Goal: Transaction & Acquisition: Purchase product/service

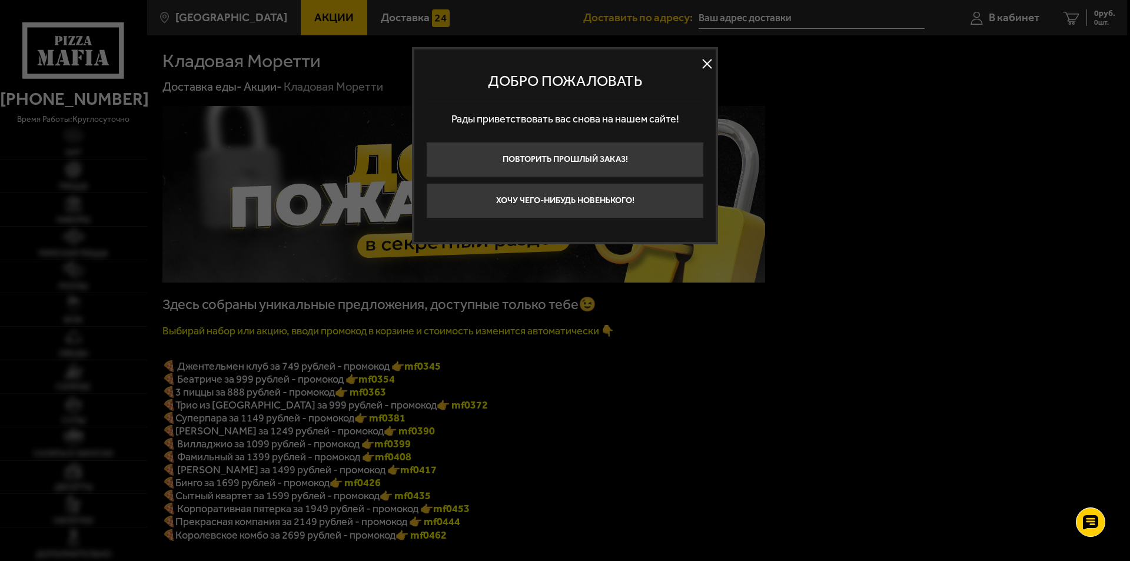
click at [317, 418] on div at bounding box center [565, 280] width 1130 height 561
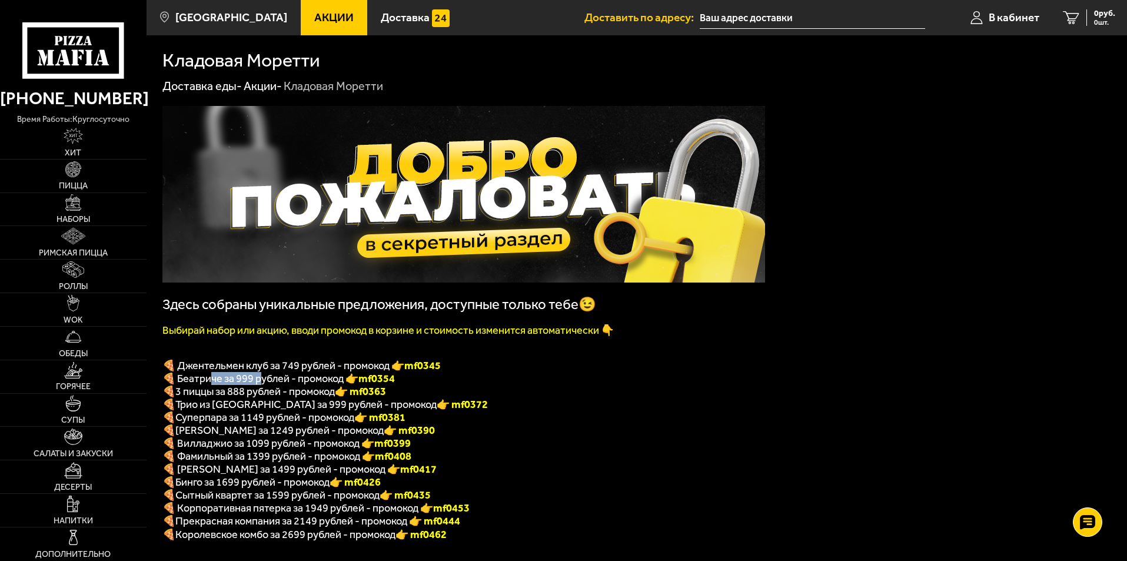
drag, startPoint x: 212, startPoint y: 381, endPoint x: 265, endPoint y: 387, distance: 53.2
click at [264, 385] on span "🍕 Беатриче за 999 рублей - промокод 👉 mf0354" at bounding box center [278, 378] width 232 height 13
drag, startPoint x: 241, startPoint y: 411, endPoint x: 269, endPoint y: 410, distance: 27.7
click at [267, 409] on span "Трио из Рио за 999 рублей - промокод" at bounding box center [305, 404] width 261 height 13
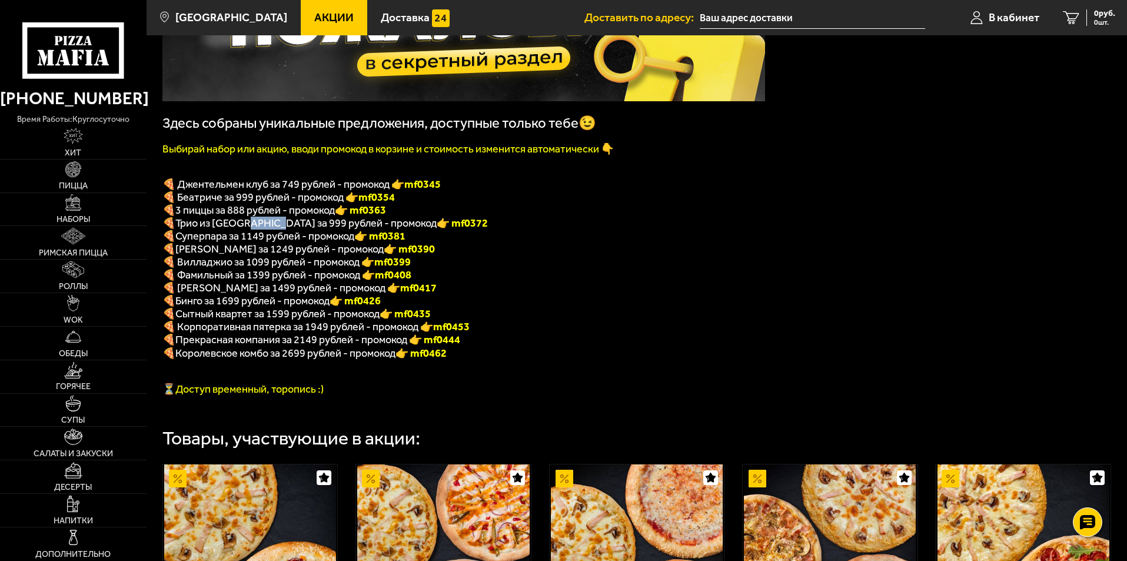
scroll to position [177, 0]
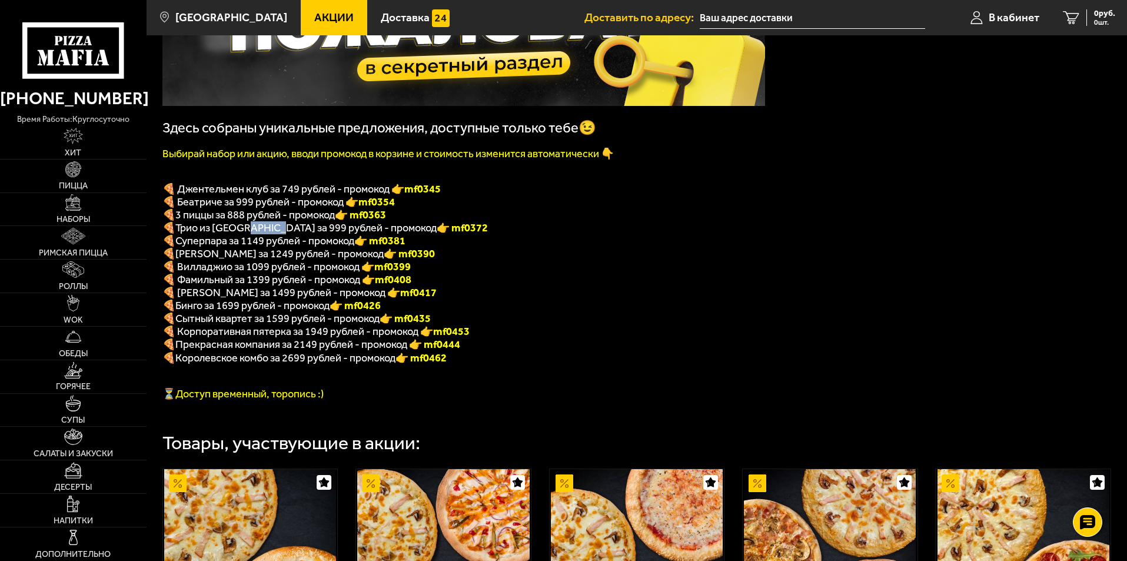
drag, startPoint x: 415, startPoint y: 234, endPoint x: 374, endPoint y: 238, distance: 41.4
click at [374, 234] on p "🍕 Трио из Рио за 999 рублей - промокод 👉 mf0372" at bounding box center [463, 227] width 603 height 13
copy font "f0372"
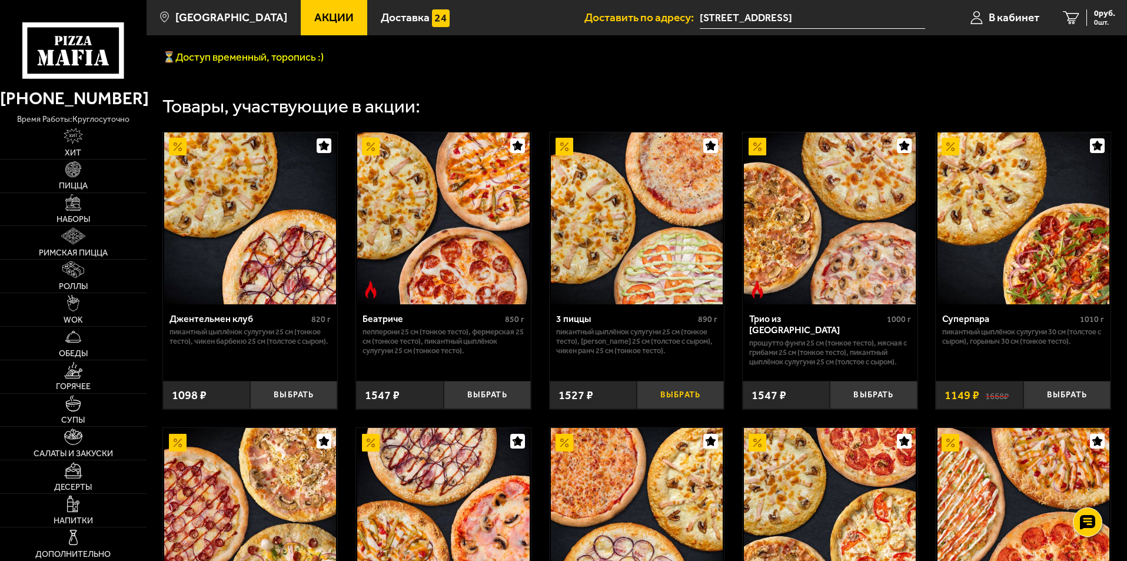
scroll to position [530, 0]
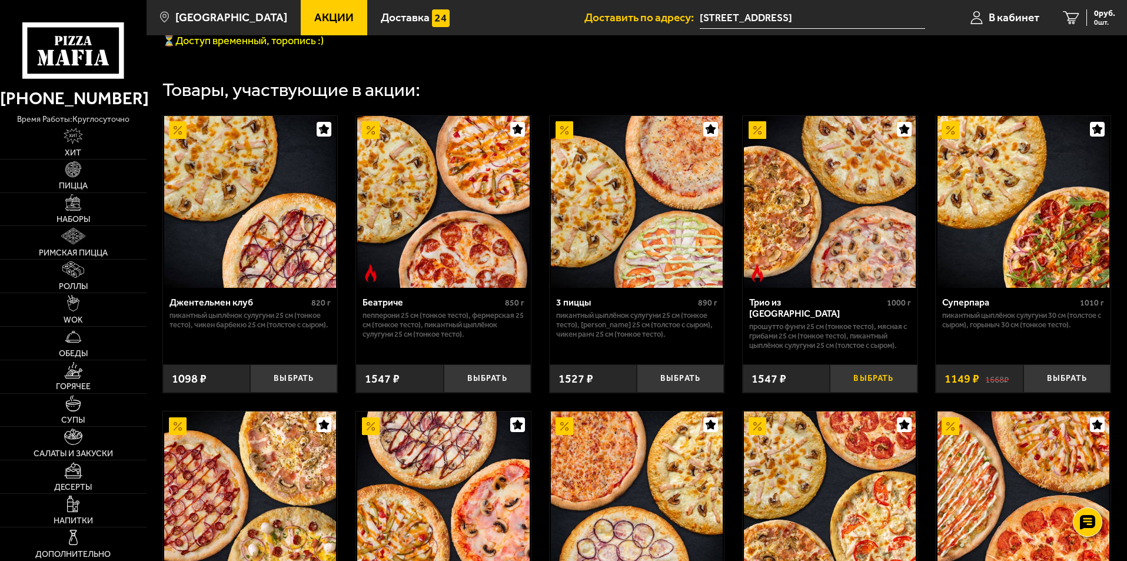
click at [842, 393] on button "Выбрать" at bounding box center [873, 378] width 87 height 29
click at [1086, 22] on span "1 шт." at bounding box center [1097, 22] width 35 height 7
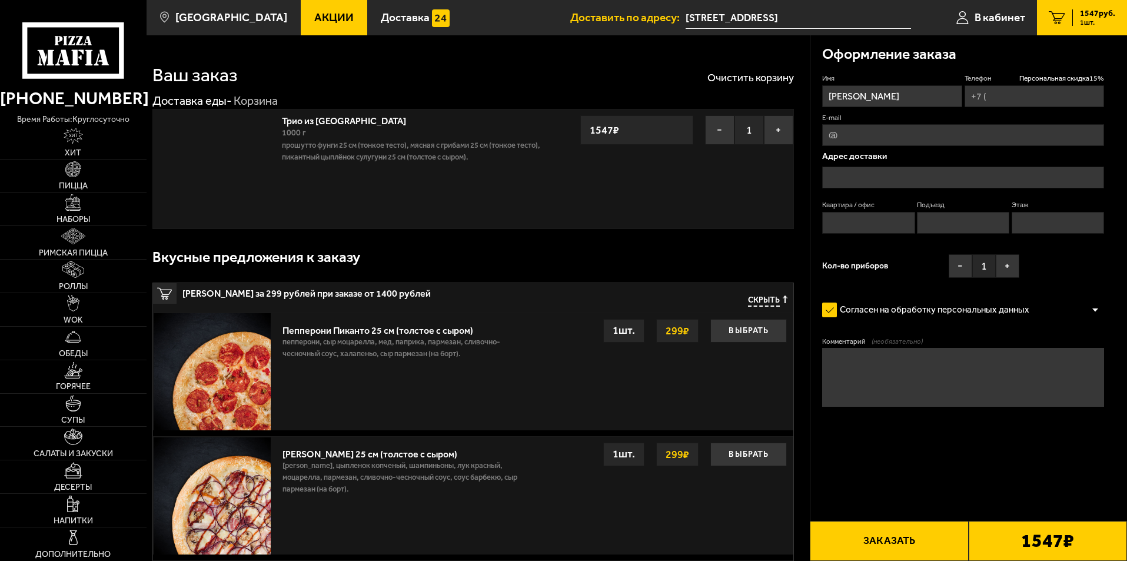
type input "+7 (913) 318-14-66"
type input "Санкт-Петербург, Курляндская улица, 20, подъезд 2"
type input "10"
type input "2"
type input "3"
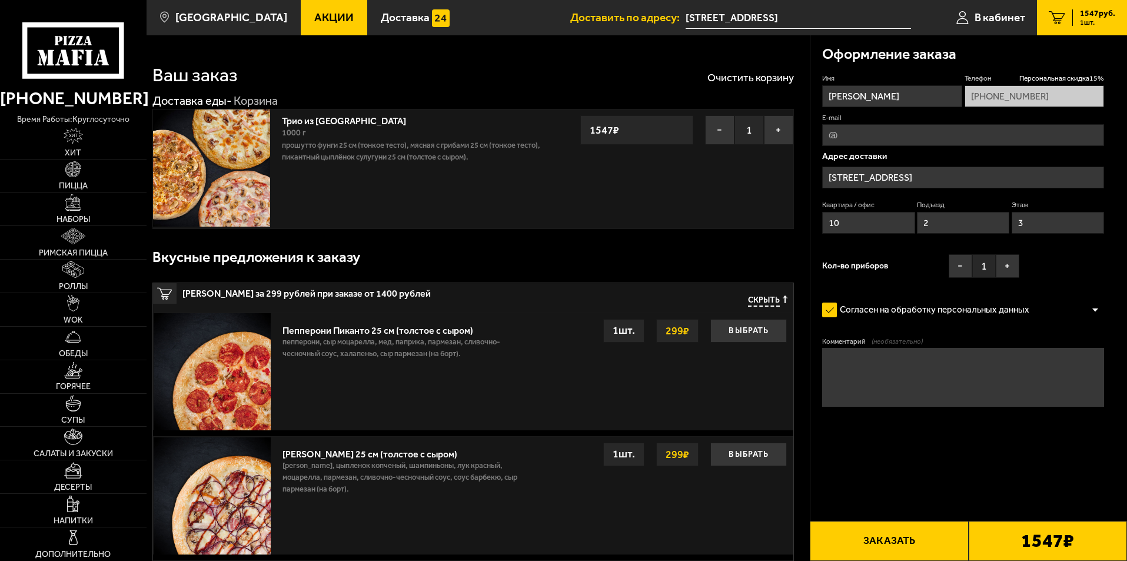
type input "Курляндская улица, 20"
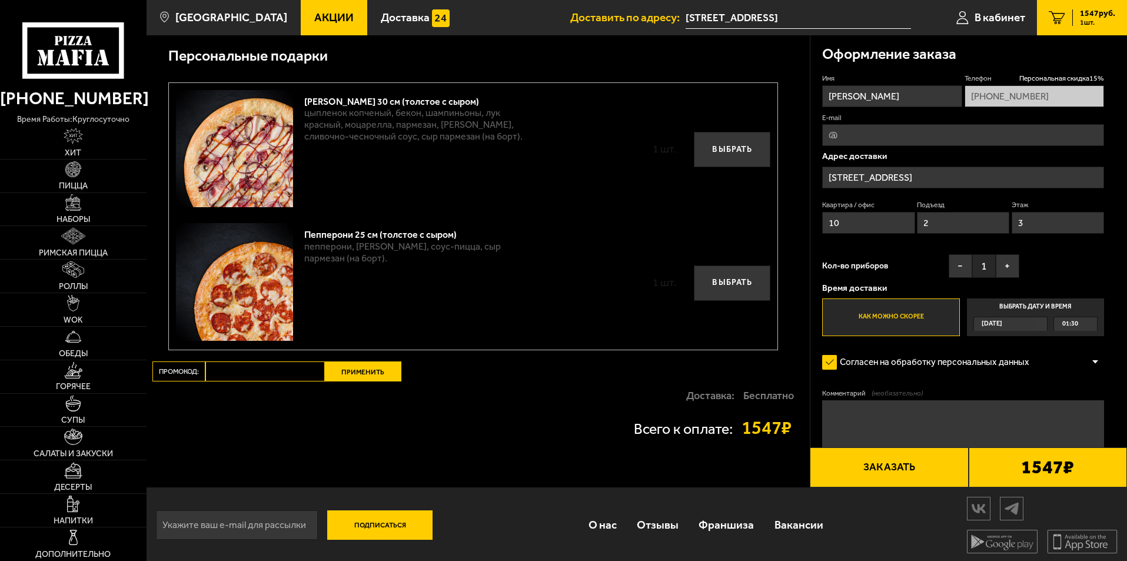
scroll to position [834, 0]
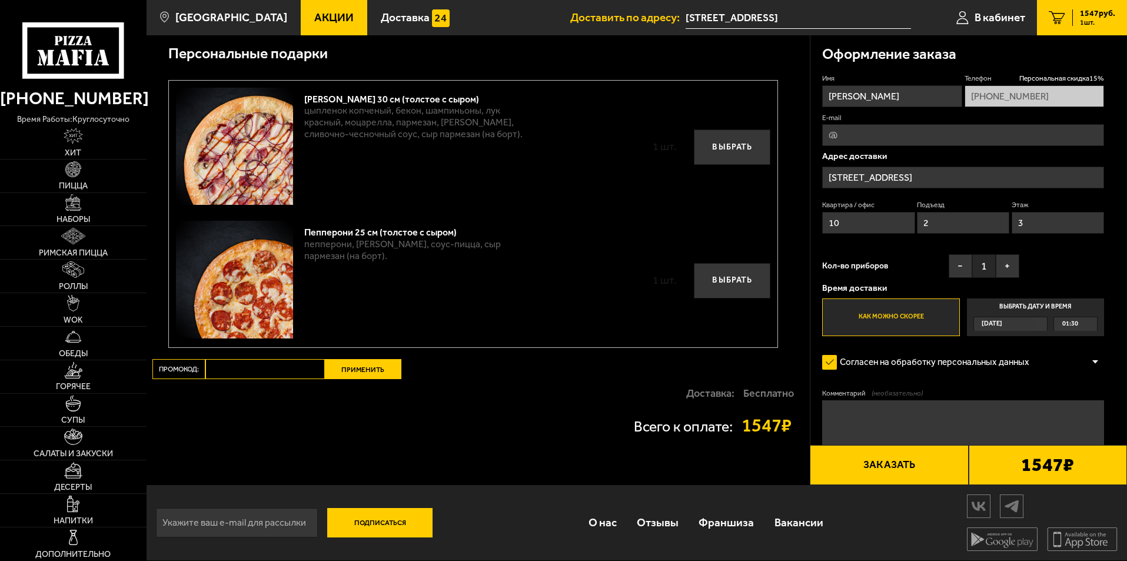
click at [244, 380] on div "Доставка: Бесплатно" at bounding box center [472, 393] width 641 height 28
drag, startPoint x: 245, startPoint y: 367, endPoint x: 244, endPoint y: 358, distance: 9.6
paste input "mf0372"
type input "mf0372"
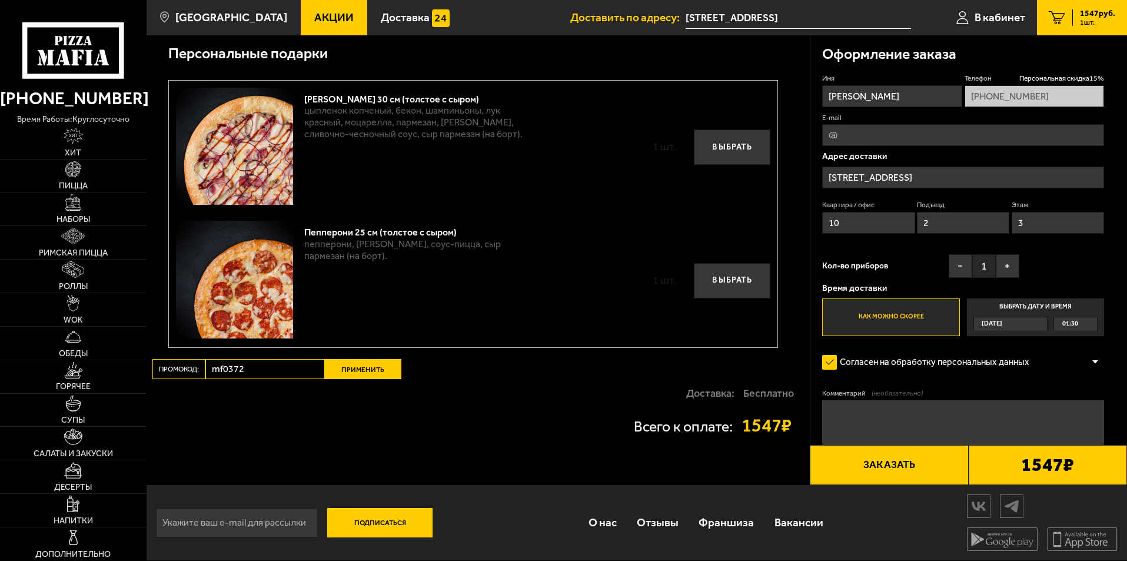
drag, startPoint x: 355, startPoint y: 371, endPoint x: 365, endPoint y: 372, distance: 10.7
click at [358, 371] on button "Применить" at bounding box center [363, 369] width 76 height 20
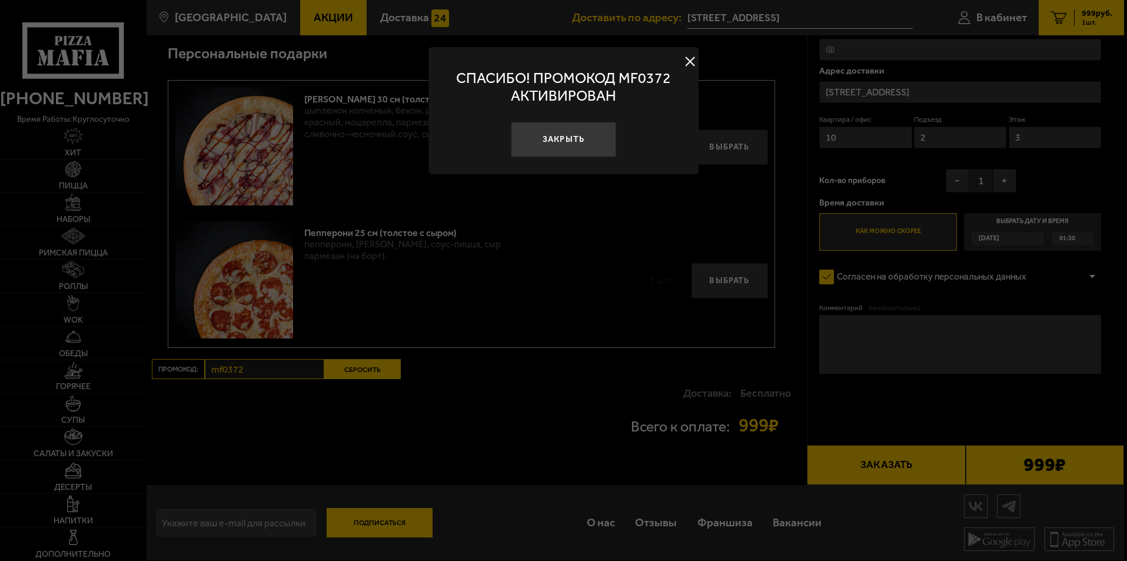
scroll to position [477, 0]
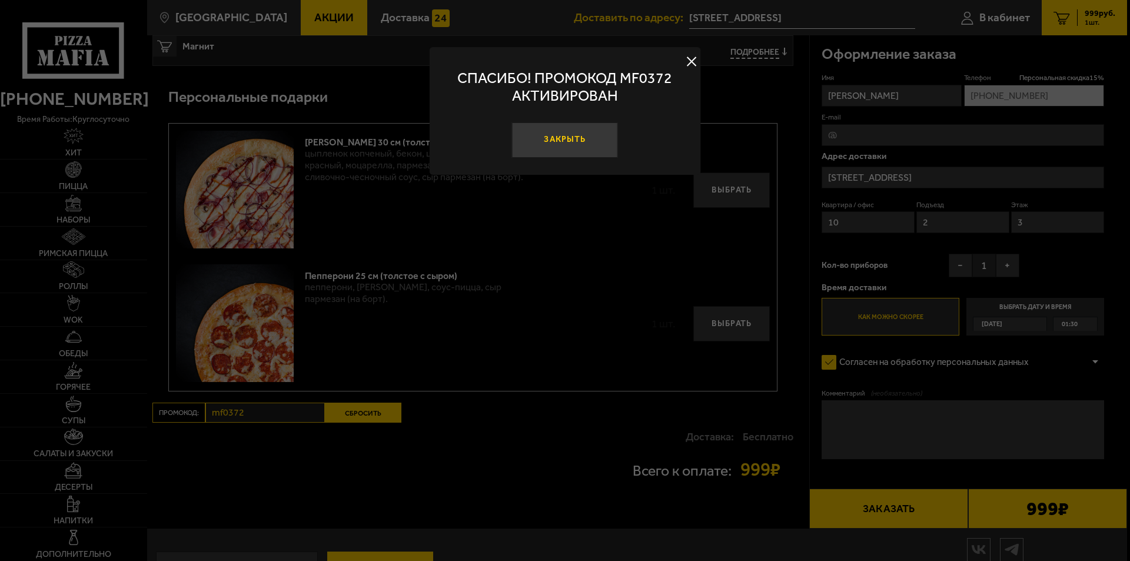
click at [586, 148] on button "Закрыть" at bounding box center [565, 139] width 106 height 35
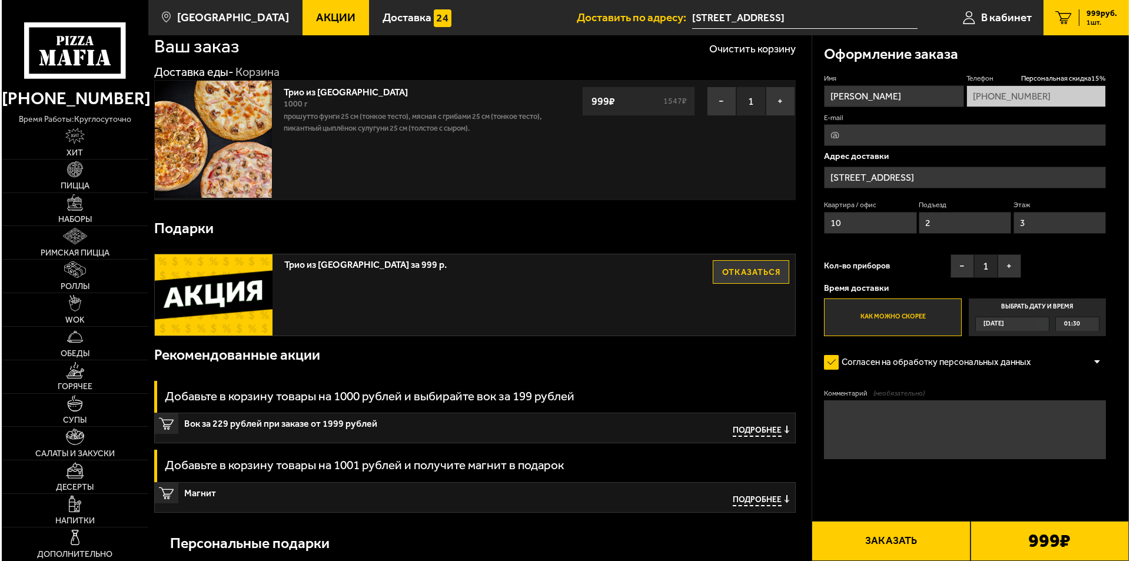
scroll to position [0, 0]
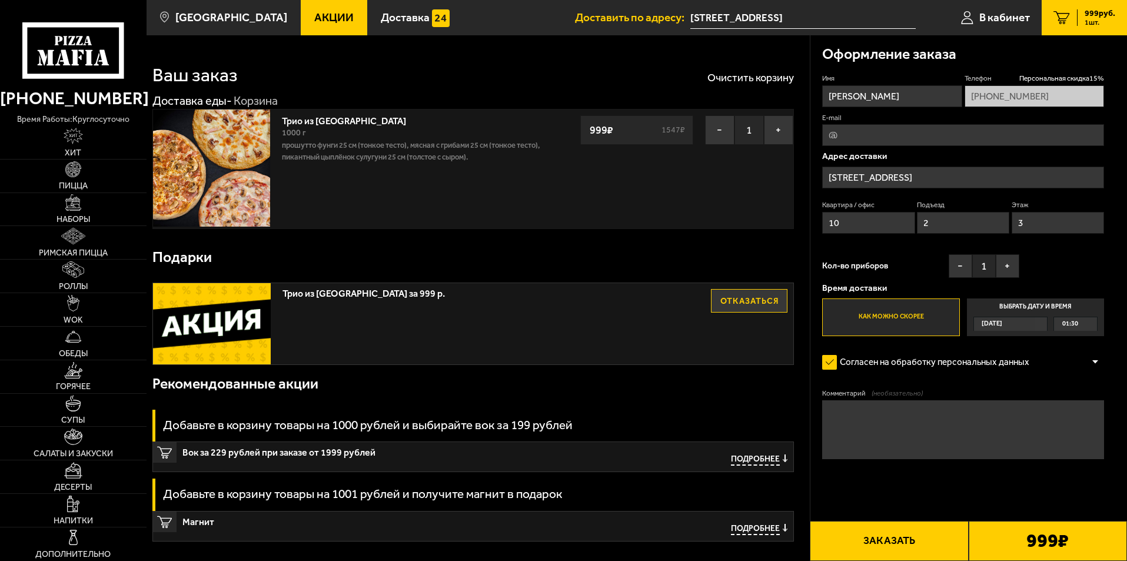
click at [905, 418] on textarea "Комментарий (необязательно)" at bounding box center [963, 429] width 282 height 59
paste textarea "Код ворот 0511# во дворе слева дальняя парадная открыта, (код в1213в ) (в-зелен…"
type textarea "Код ворот 0511# во дворе слева дальняя парадная открыта, (код в1213в ) (в-зелен…"
click at [1014, 269] on button "+" at bounding box center [1008, 266] width 24 height 24
click at [901, 140] on input "E-mail" at bounding box center [963, 135] width 282 height 22
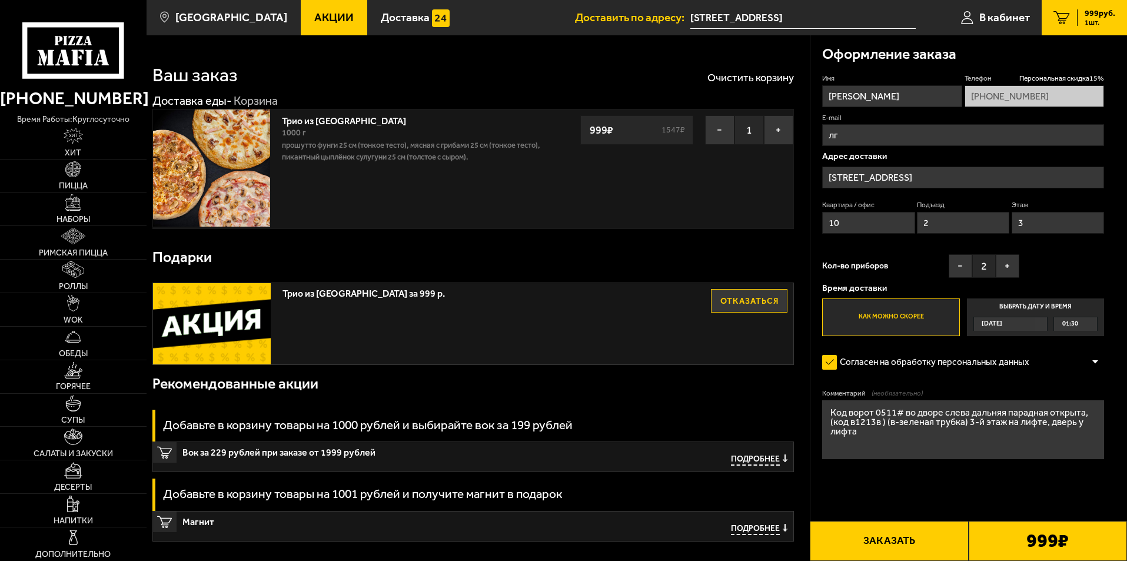
type input "л"
type input "kuzia42rus@mail.ru"
click at [928, 544] on button "Заказать" at bounding box center [889, 541] width 158 height 40
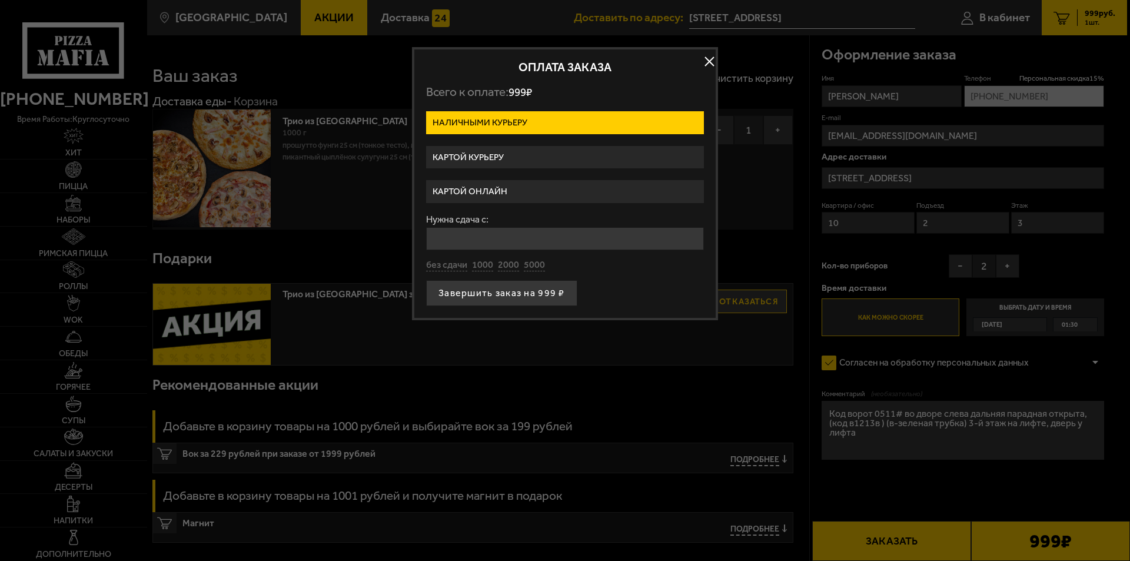
click at [550, 194] on label "Картой онлайн" at bounding box center [565, 191] width 278 height 23
click at [0, 0] on input "Картой онлайн" at bounding box center [0, 0] width 0 height 0
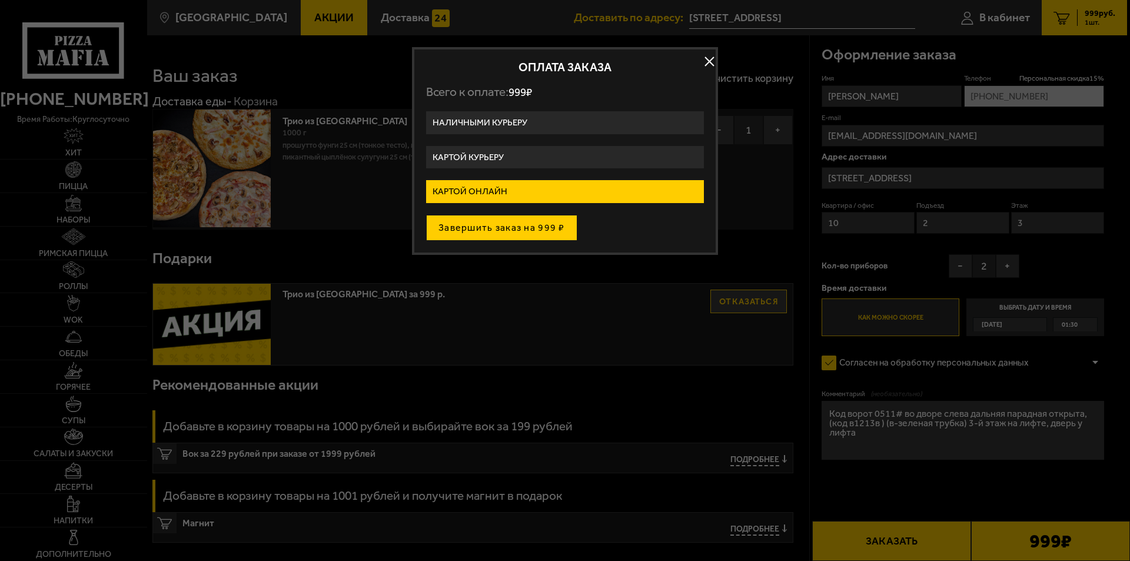
click at [538, 224] on button "Завершить заказ на 999 ₽" at bounding box center [501, 228] width 151 height 26
